Goal: Find specific page/section: Find specific page/section

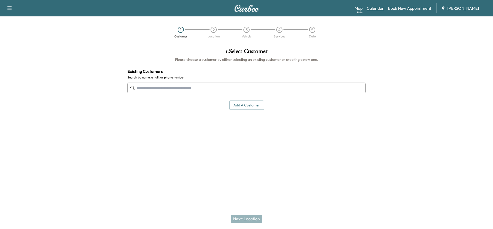
click at [372, 9] on link "Calendar" at bounding box center [375, 8] width 17 height 6
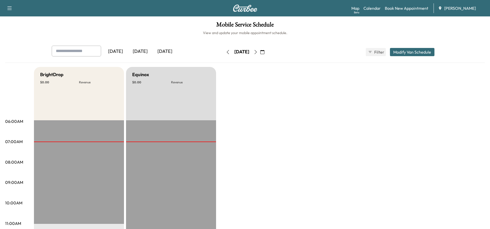
click at [257, 50] on icon "button" at bounding box center [255, 52] width 4 height 4
click at [257, 52] on icon "button" at bounding box center [255, 52] width 4 height 4
click at [260, 52] on button "button" at bounding box center [255, 52] width 9 height 8
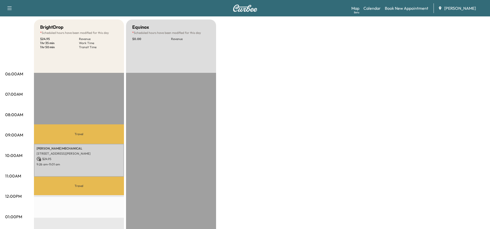
scroll to position [51, 0]
